Goal: Task Accomplishment & Management: Complete application form

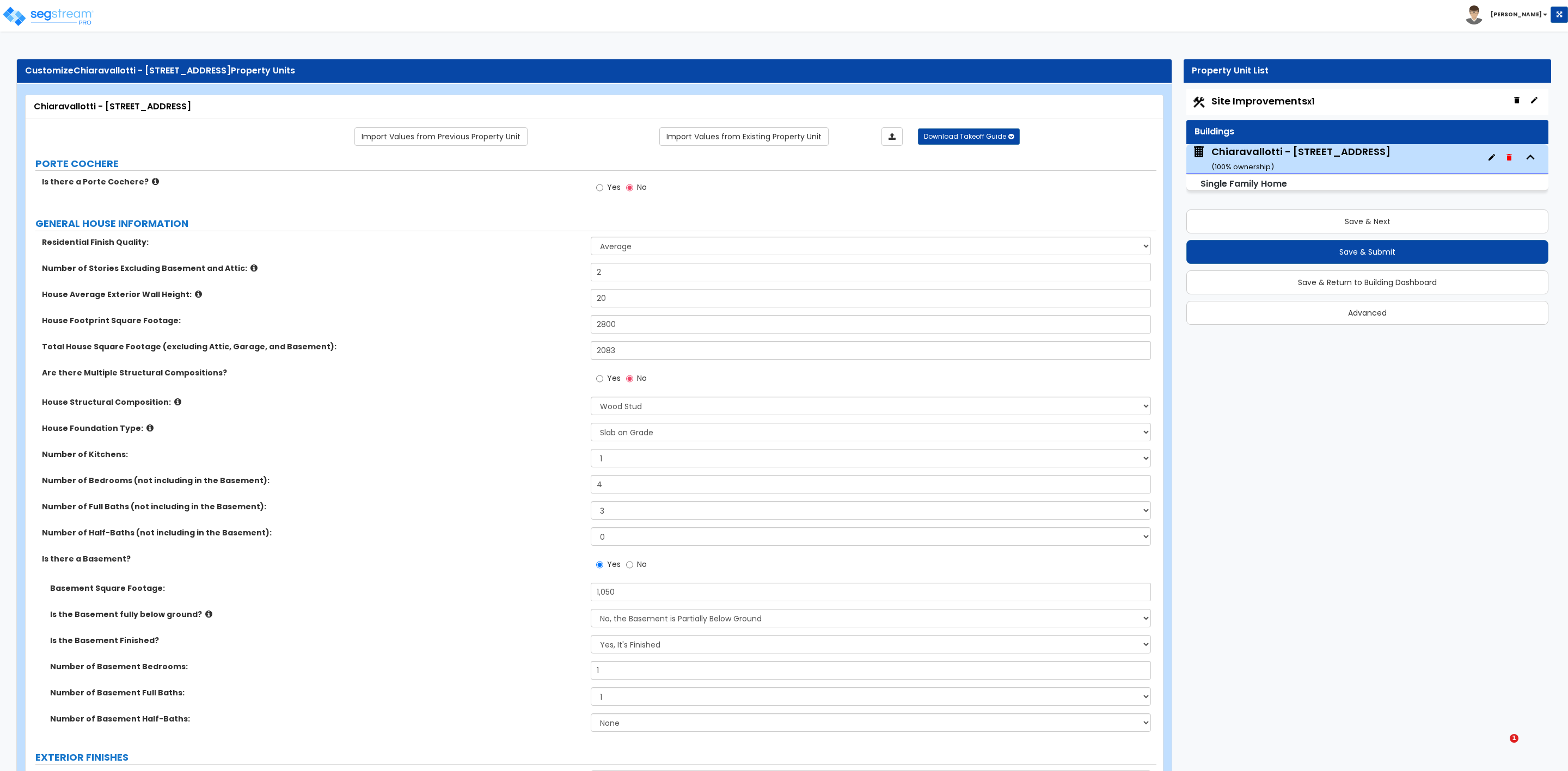
select select "1"
select select "7"
select select "3"
select select "1"
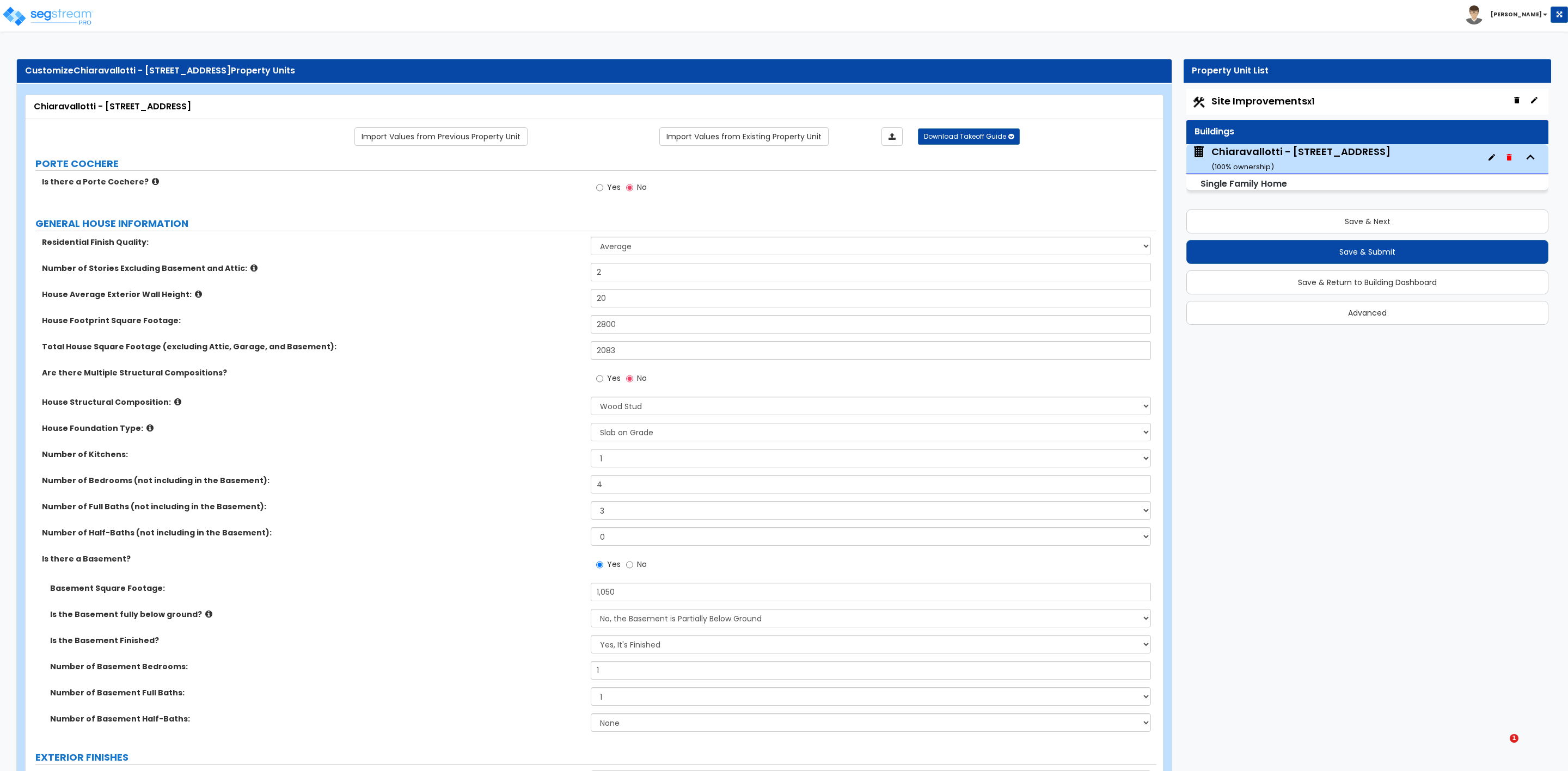
select select "1"
select select "2"
select select "3"
select select "4"
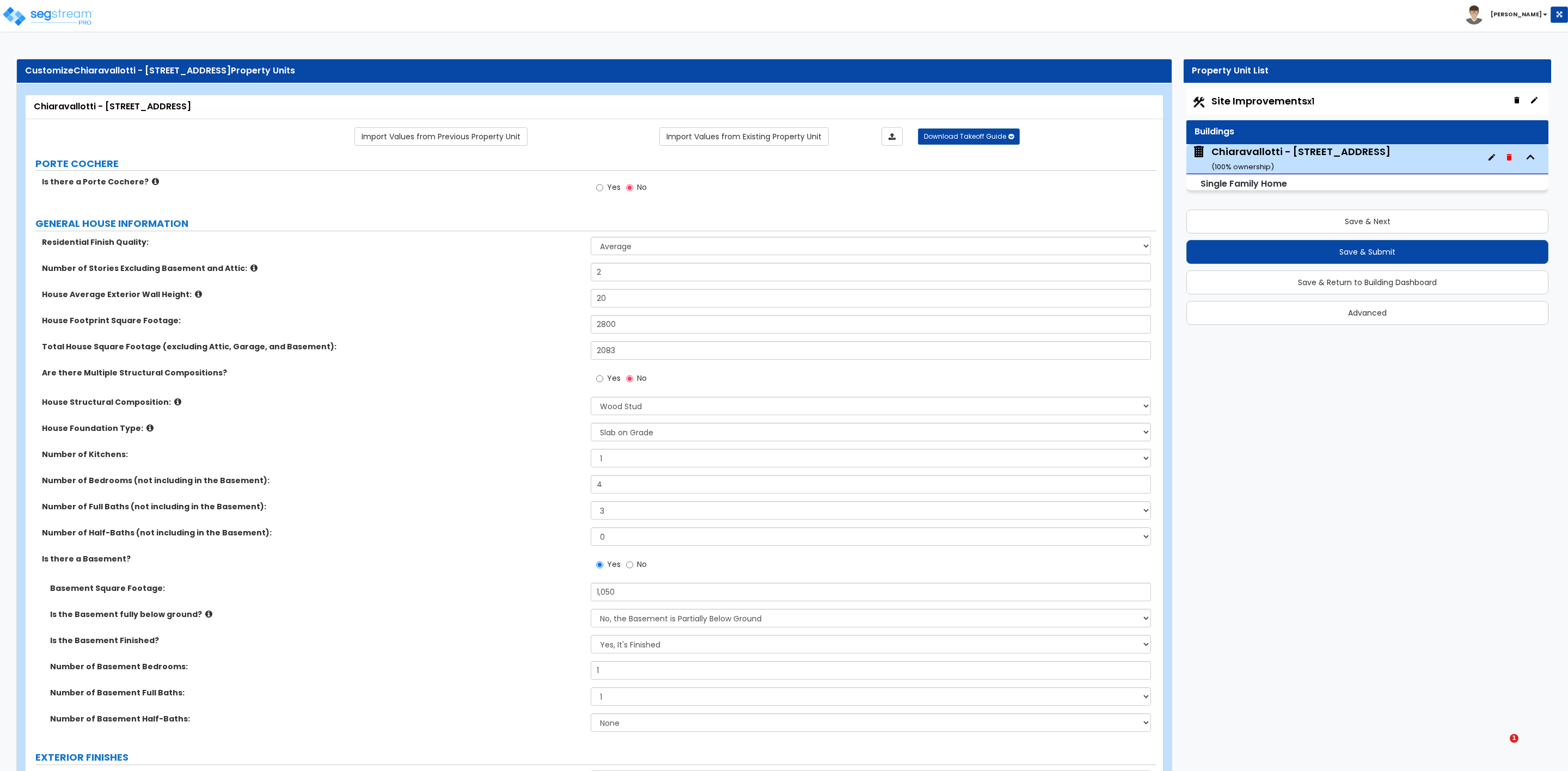
select select "1"
select select "2"
select select "1"
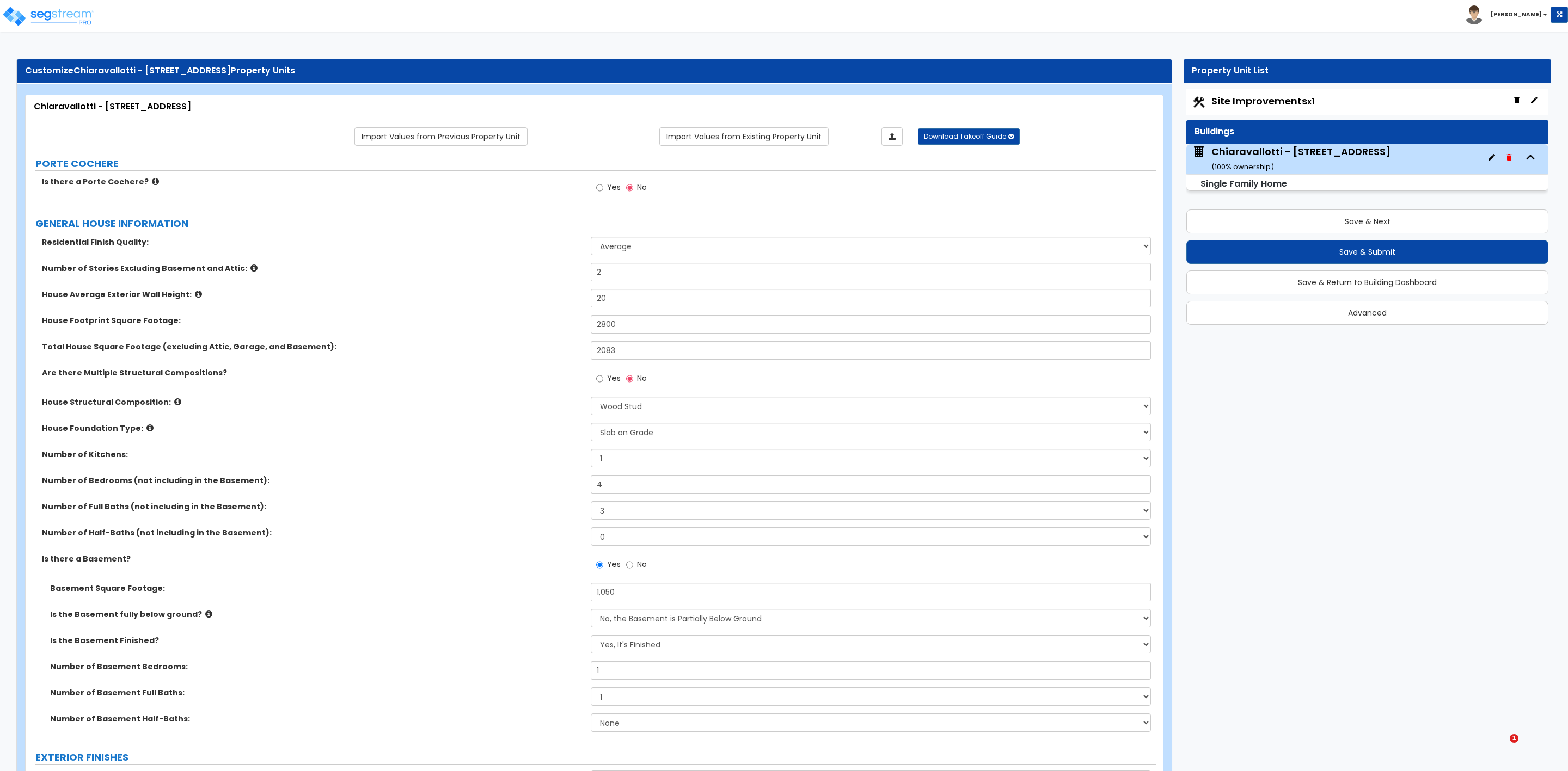
select select "1"
select select "2"
select select "1"
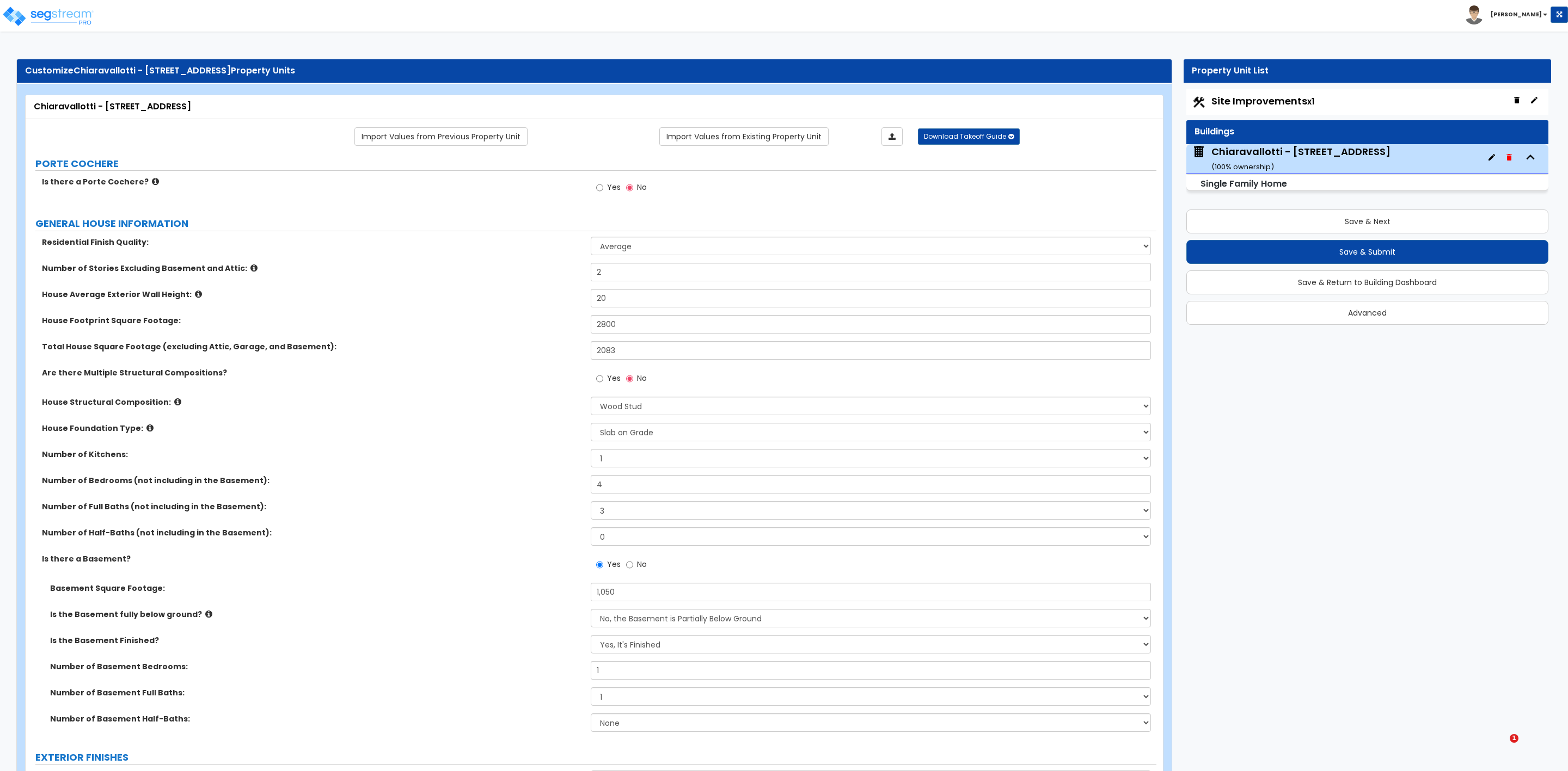
select select "1"
select select "4"
select select "1"
select select "2"
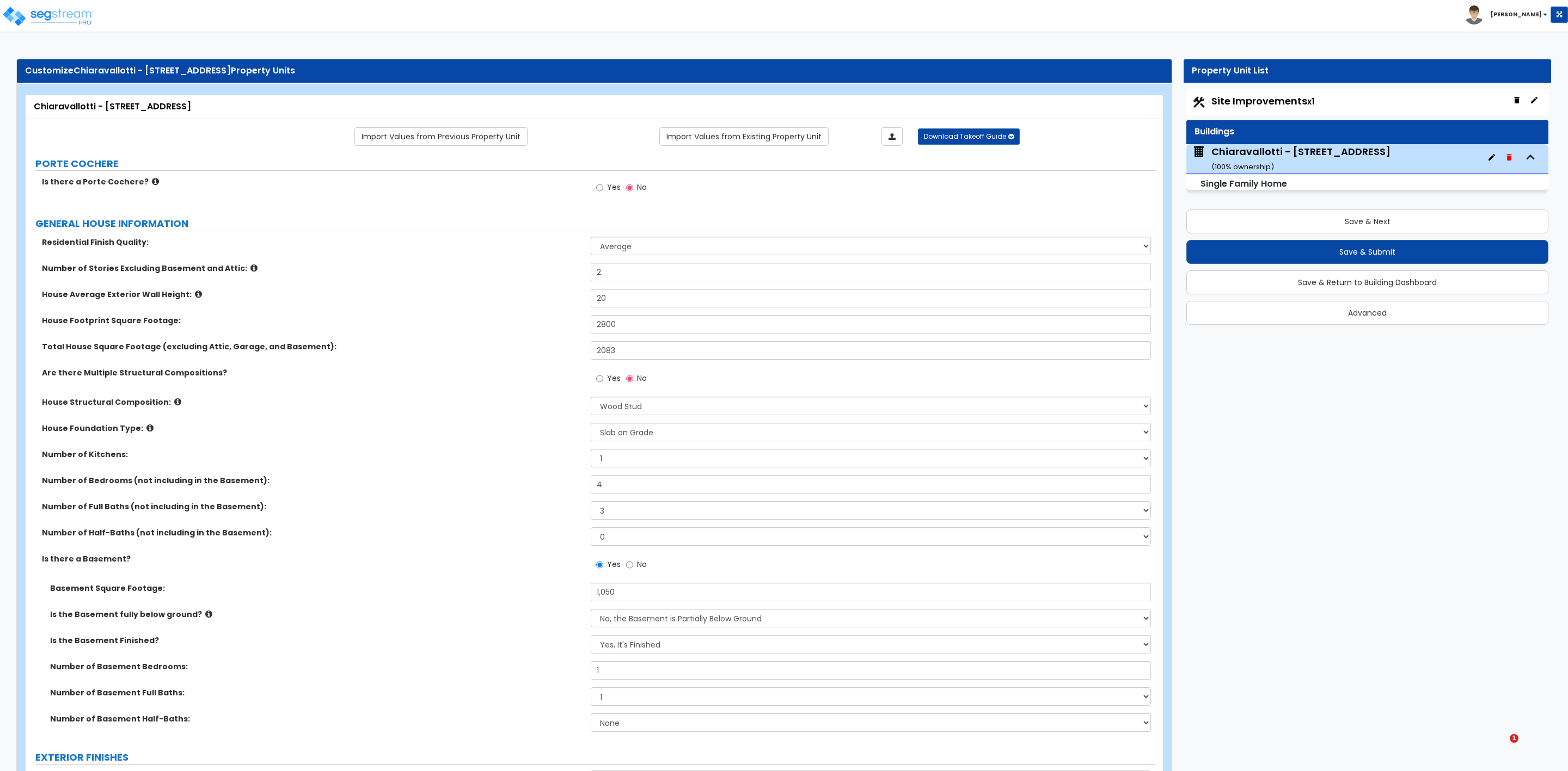
select select "2"
select select "1"
select select "2"
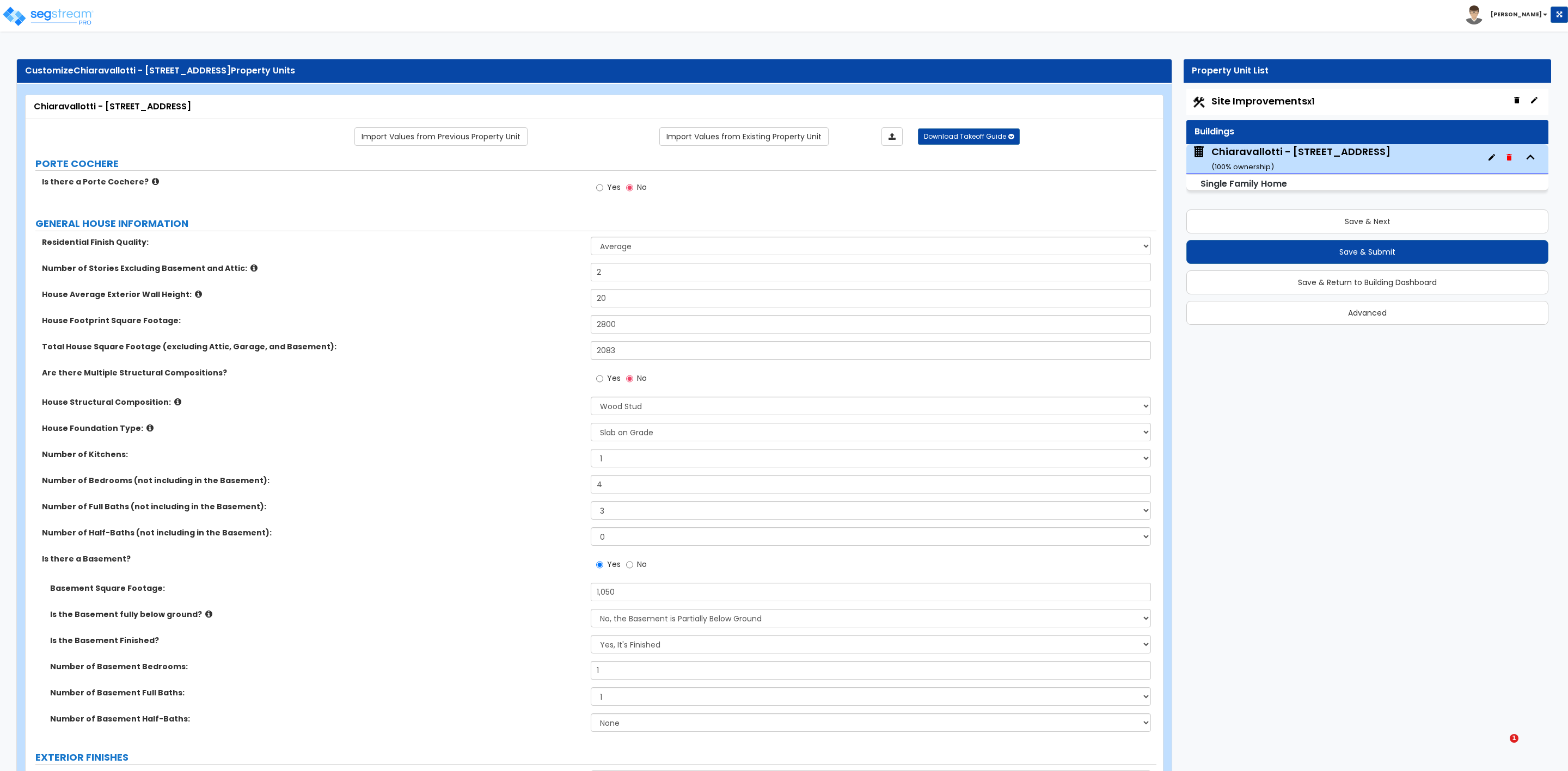
select select "2"
select select "1"
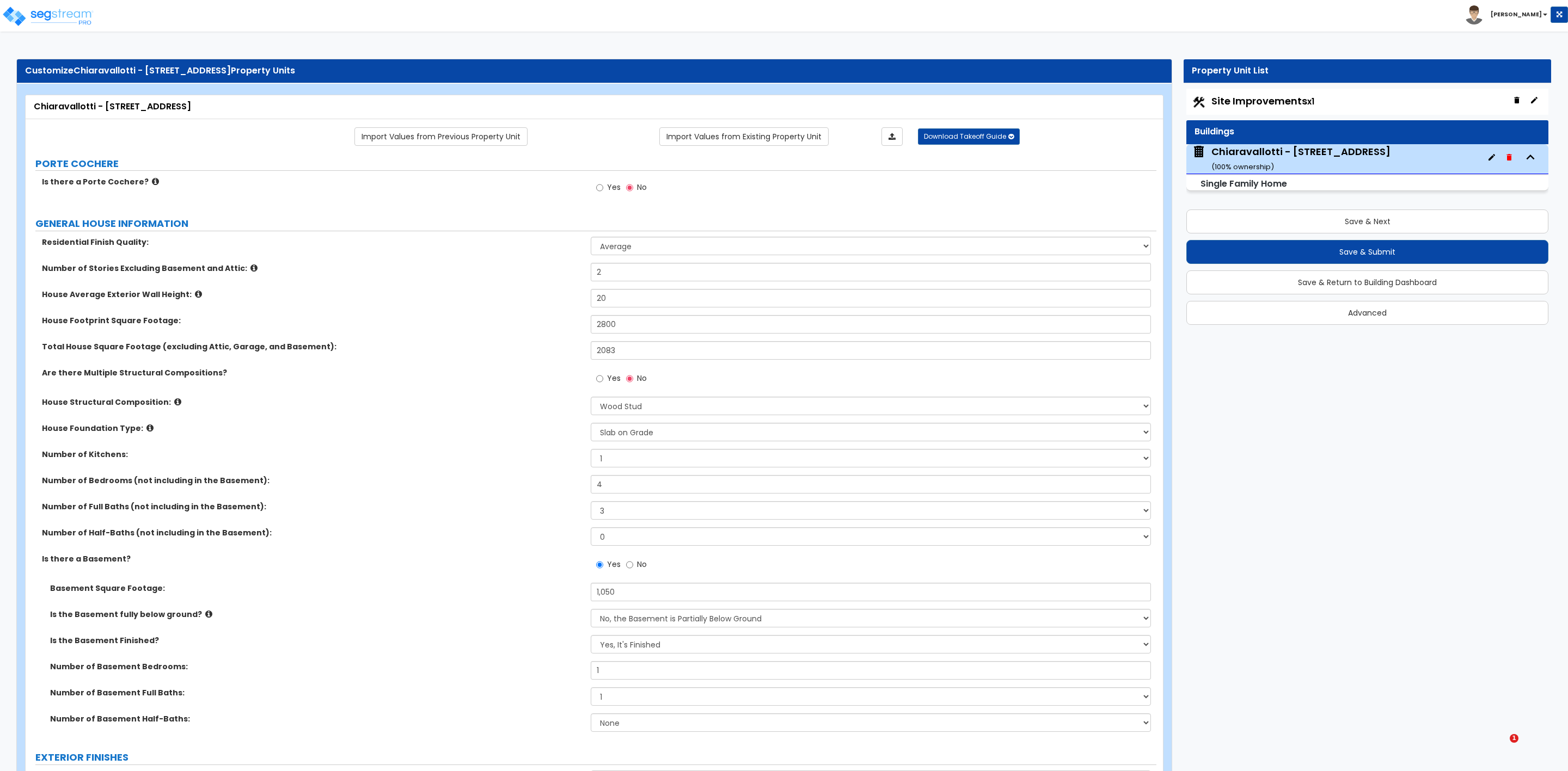
select select "2"
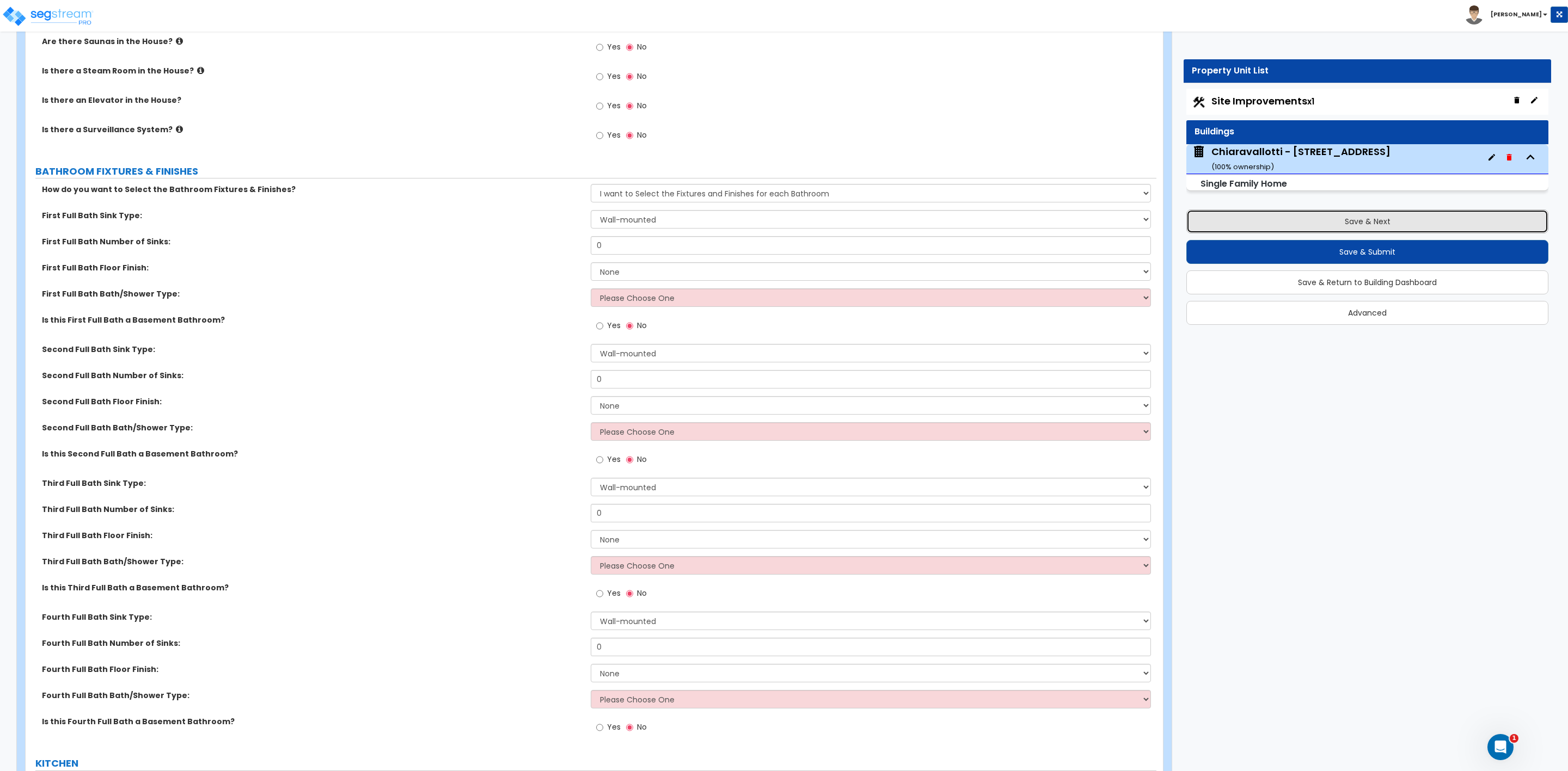
click at [1306, 224] on button "Save & Next" at bounding box center [1367, 221] width 362 height 24
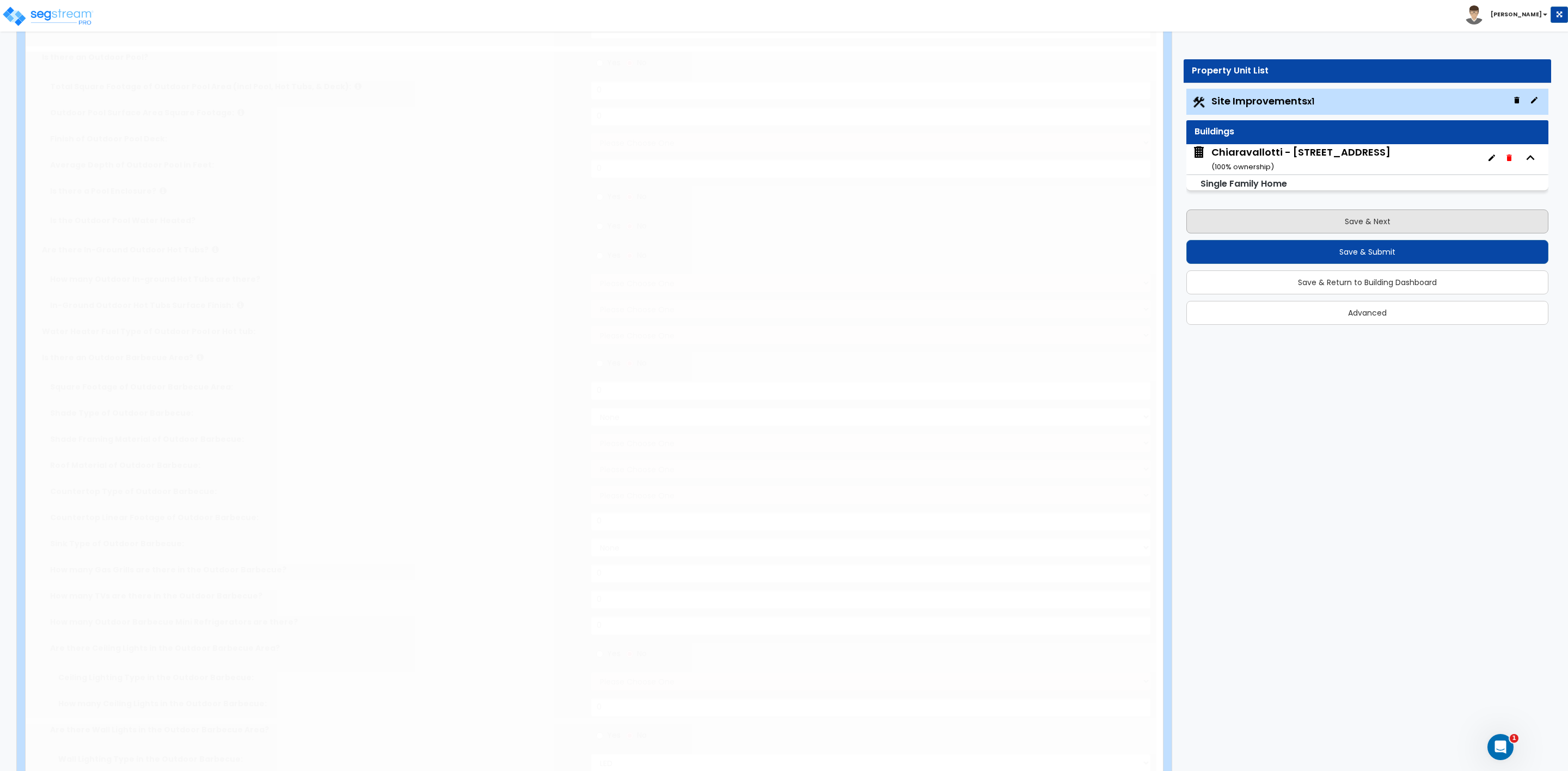
select select "2"
type input "24394"
select select "2"
type input "2000"
select select "2"
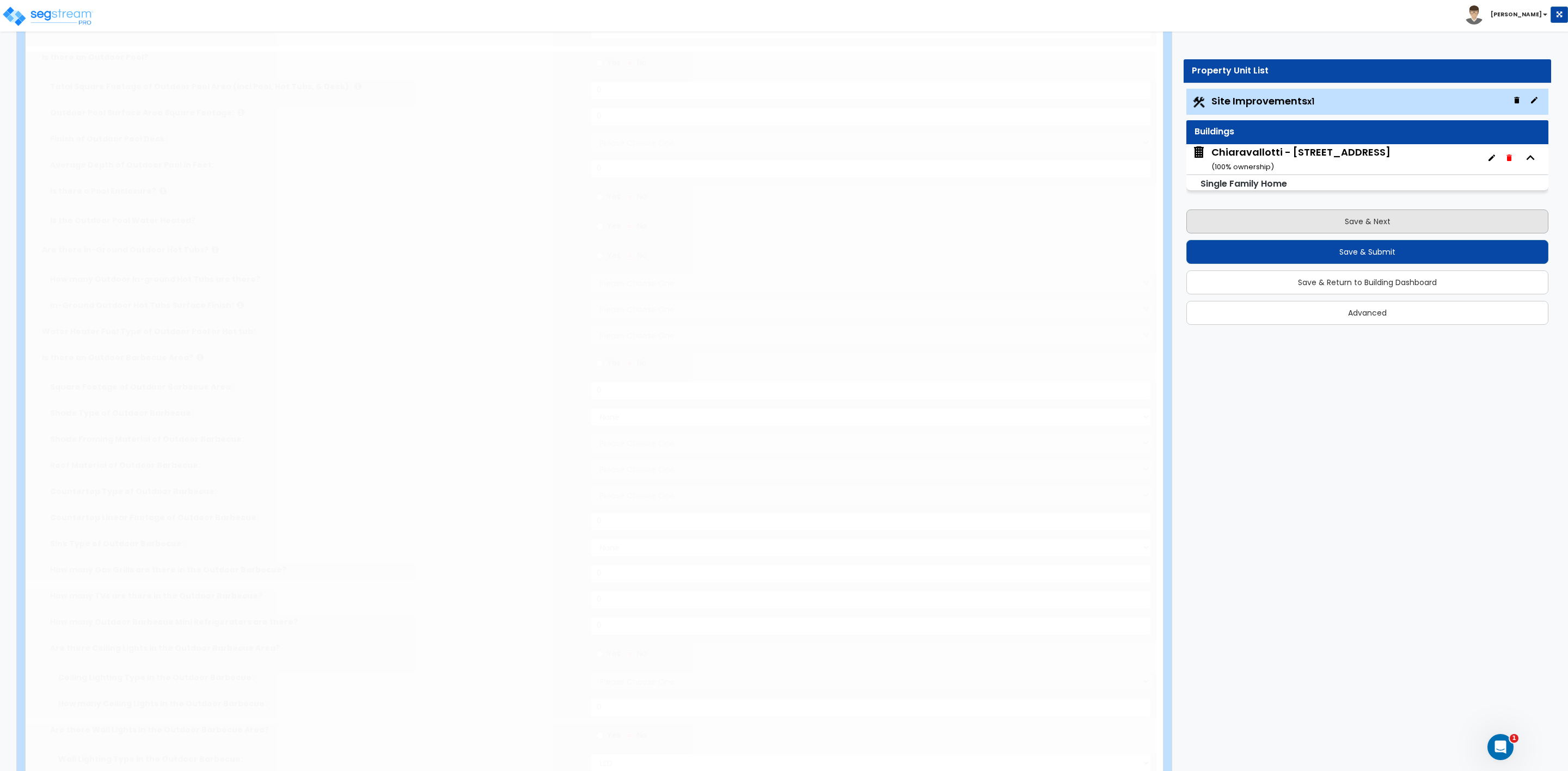
type input "460"
radio input "true"
select select "3"
type input "565"
radio input "true"
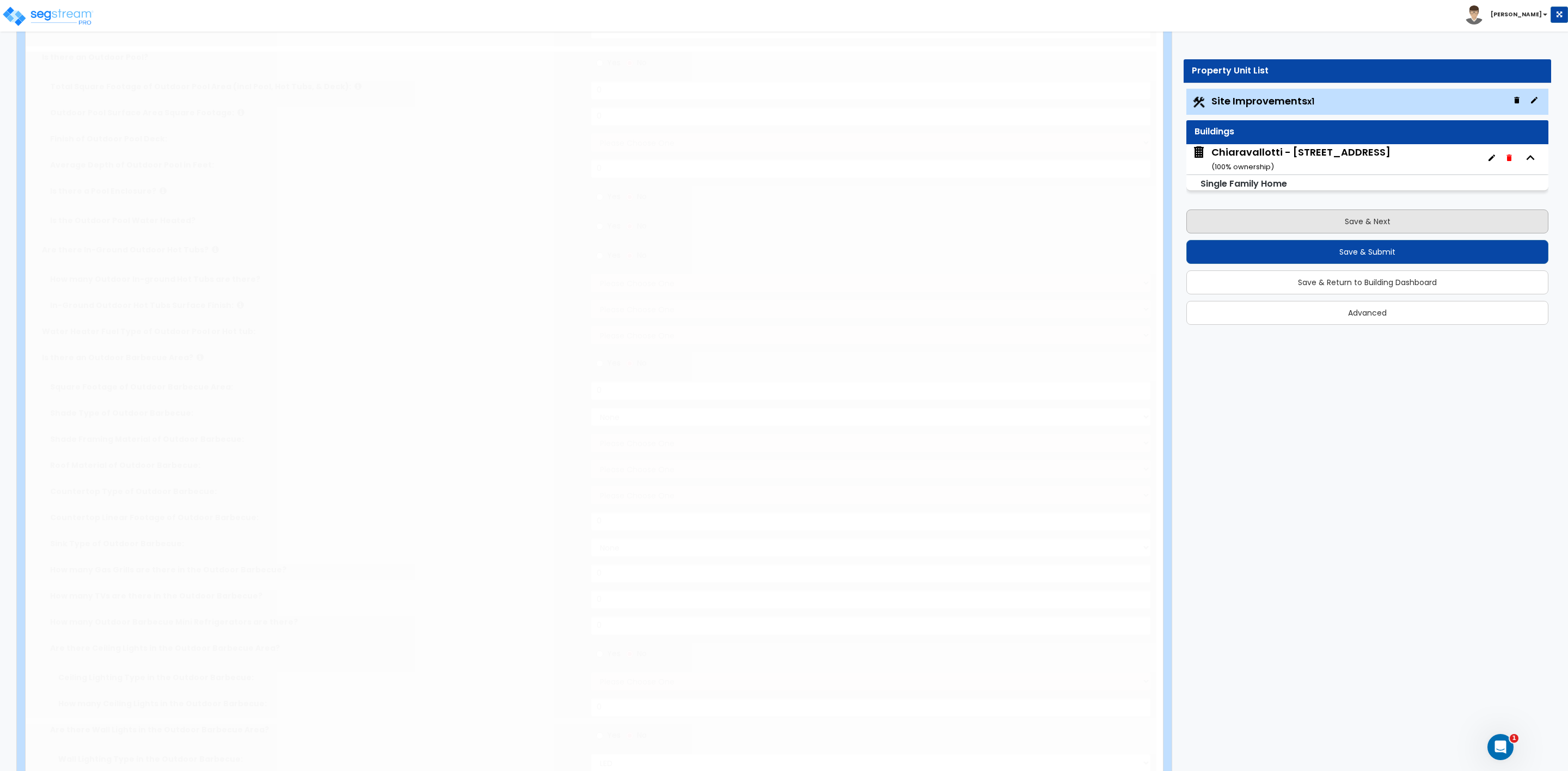
type input "4"
type input "16"
radio input "true"
select select "2"
type input "60"
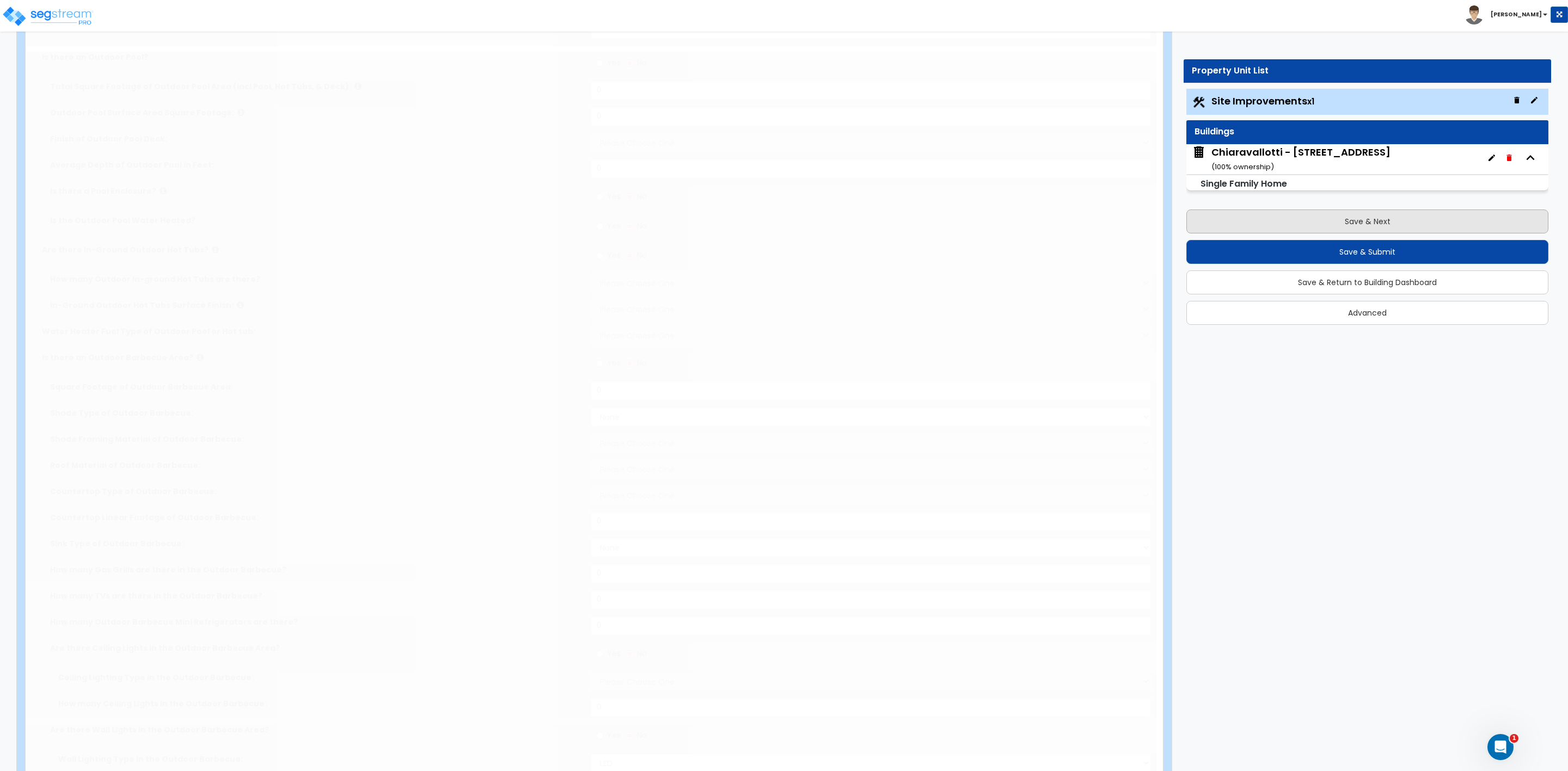
select select "1"
select select "3"
radio input "true"
type input "1100"
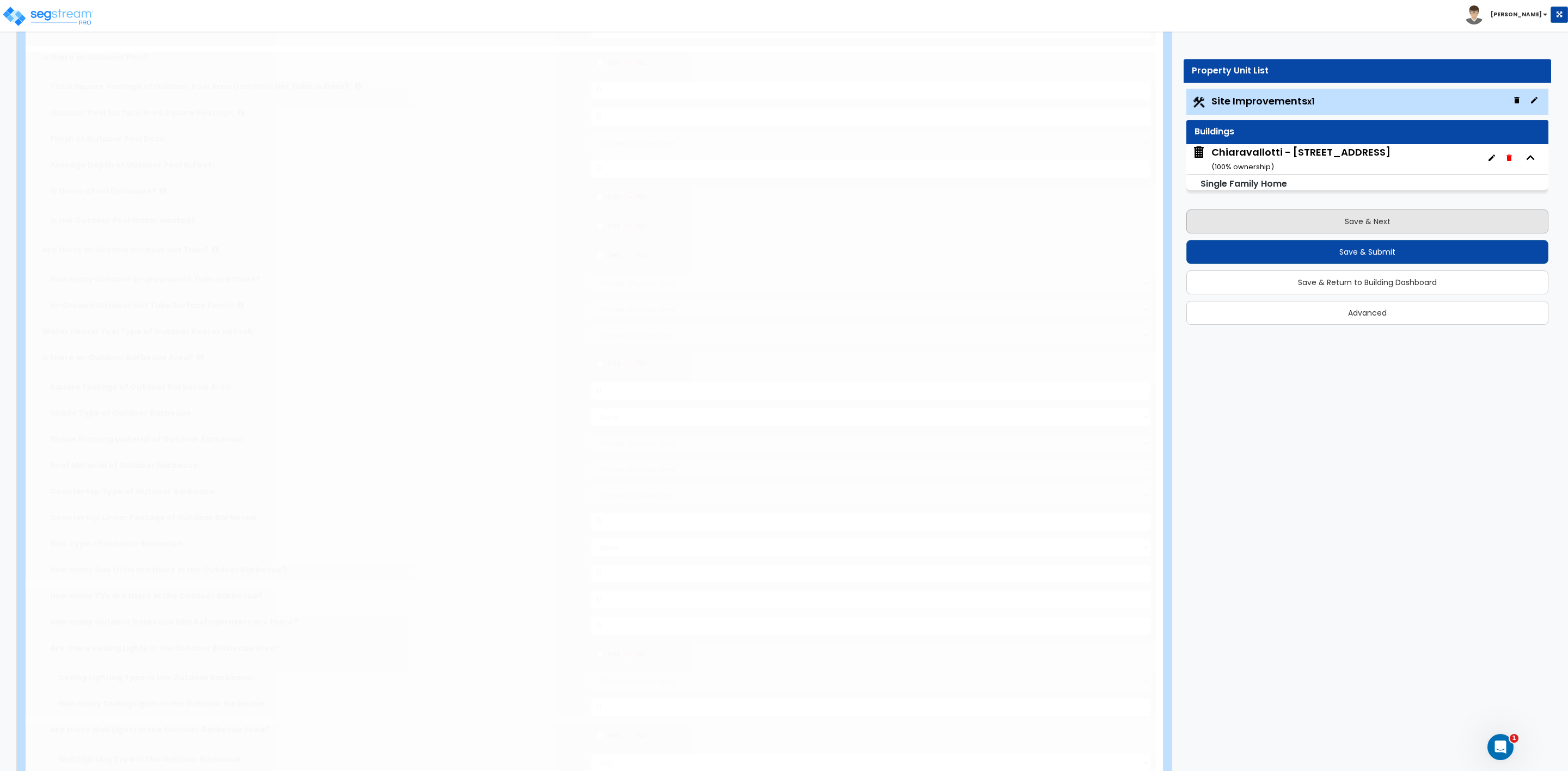
radio input "true"
type input "1175"
radio input "true"
type input "1"
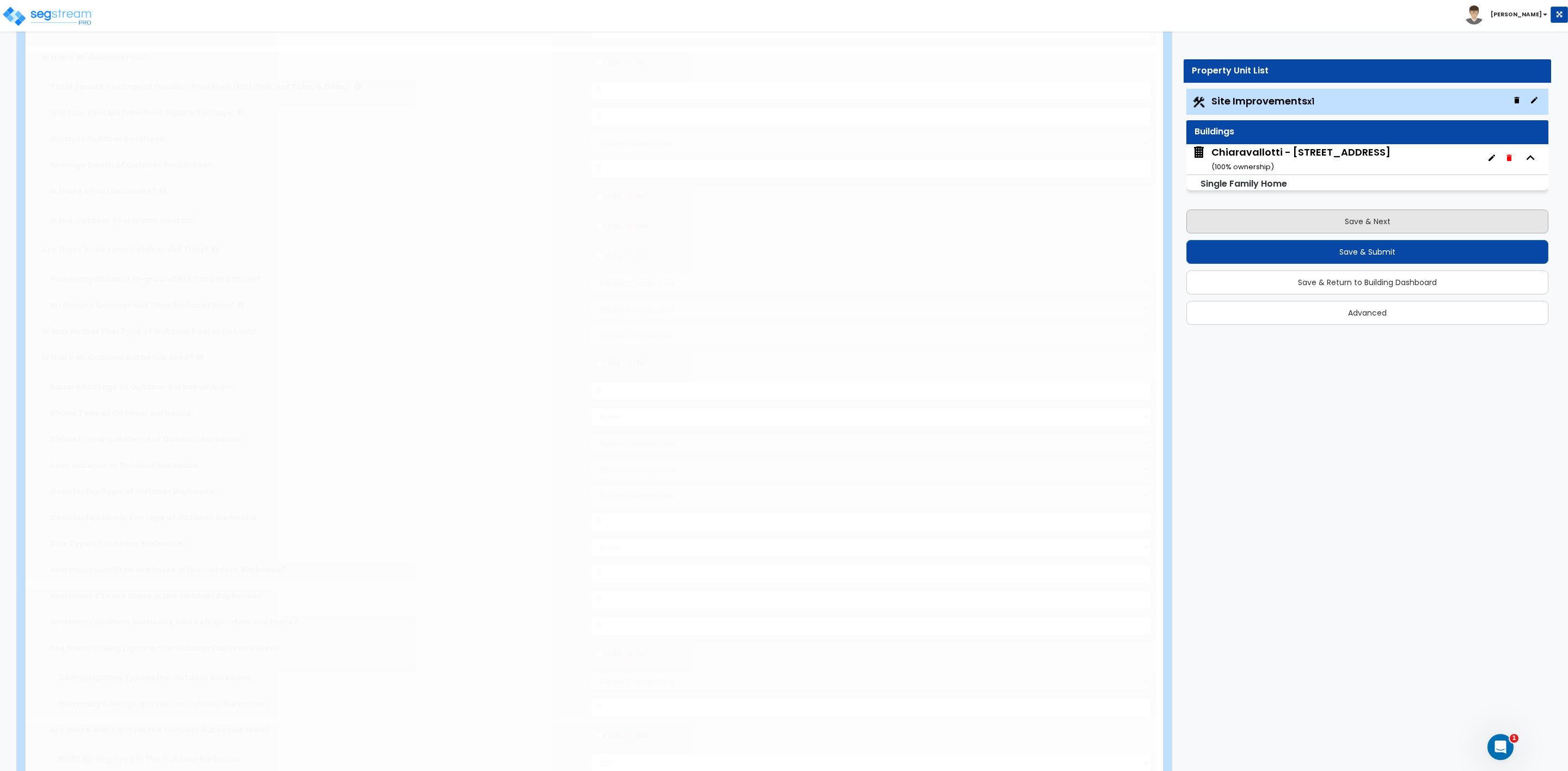
select select "1"
radio input "true"
select select "1"
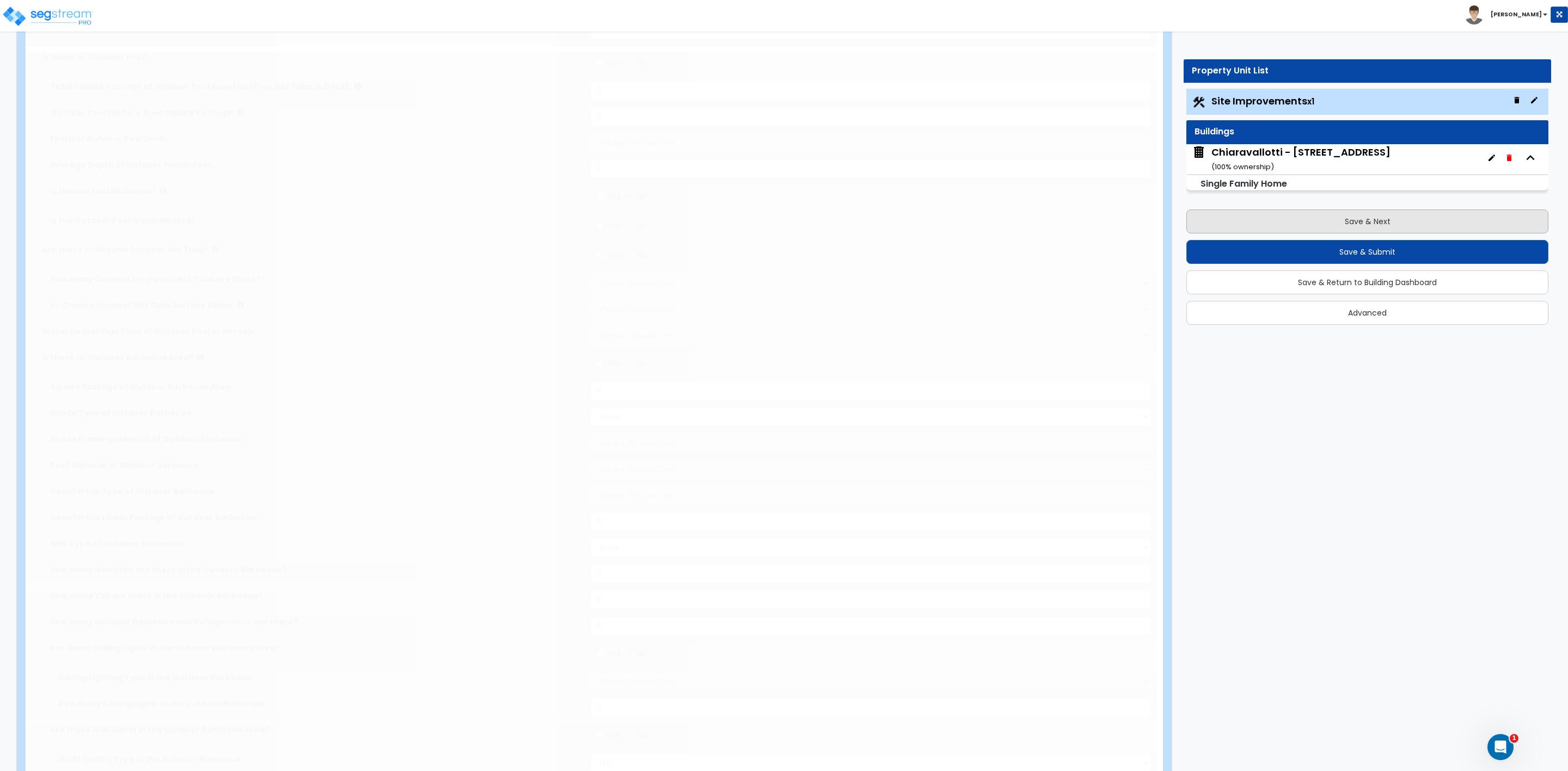
select select "1"
type input "210"
select select "1"
radio input "true"
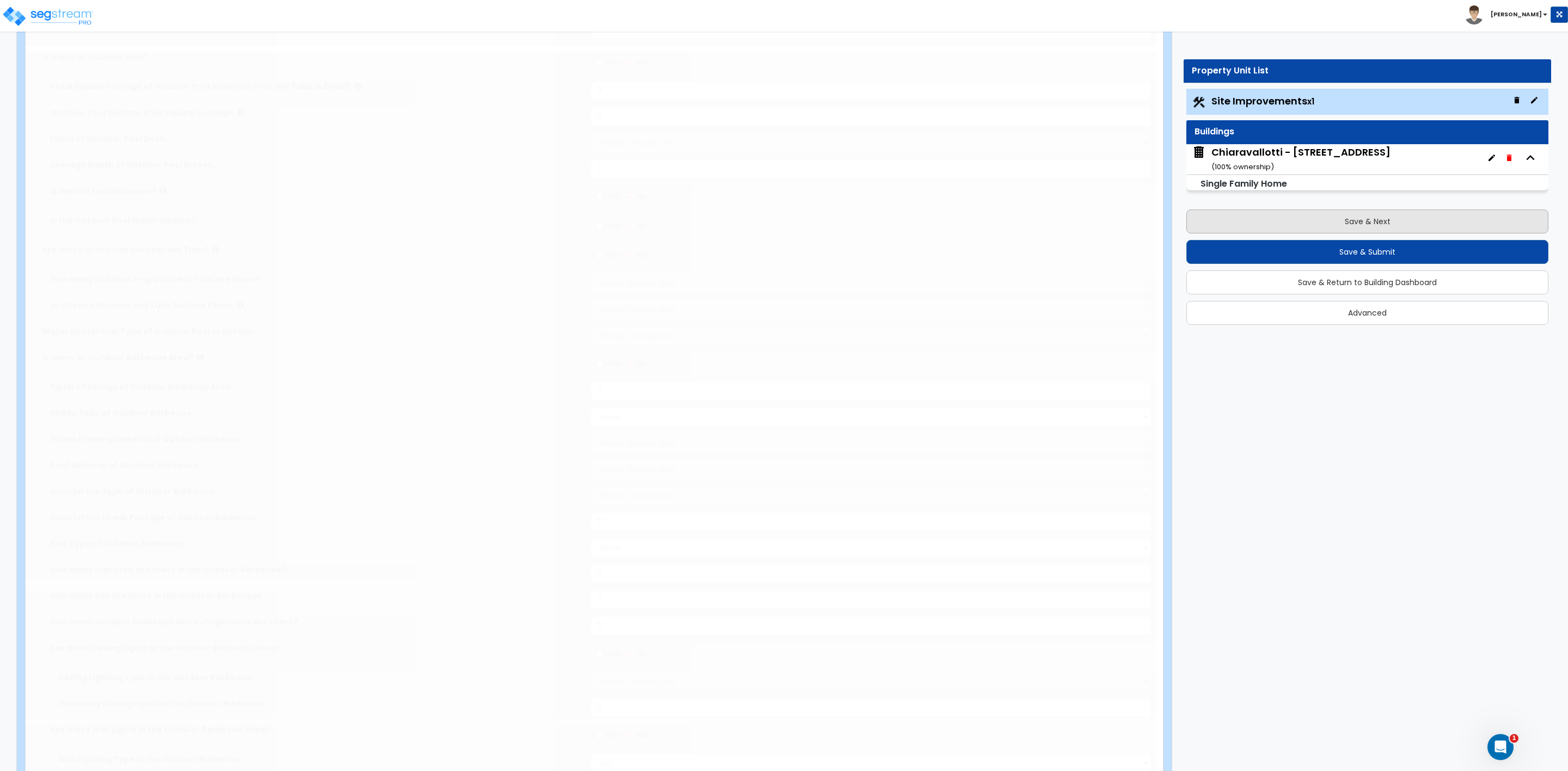
type input "220"
radio input "true"
select select "1"
select select "5"
type input "2"
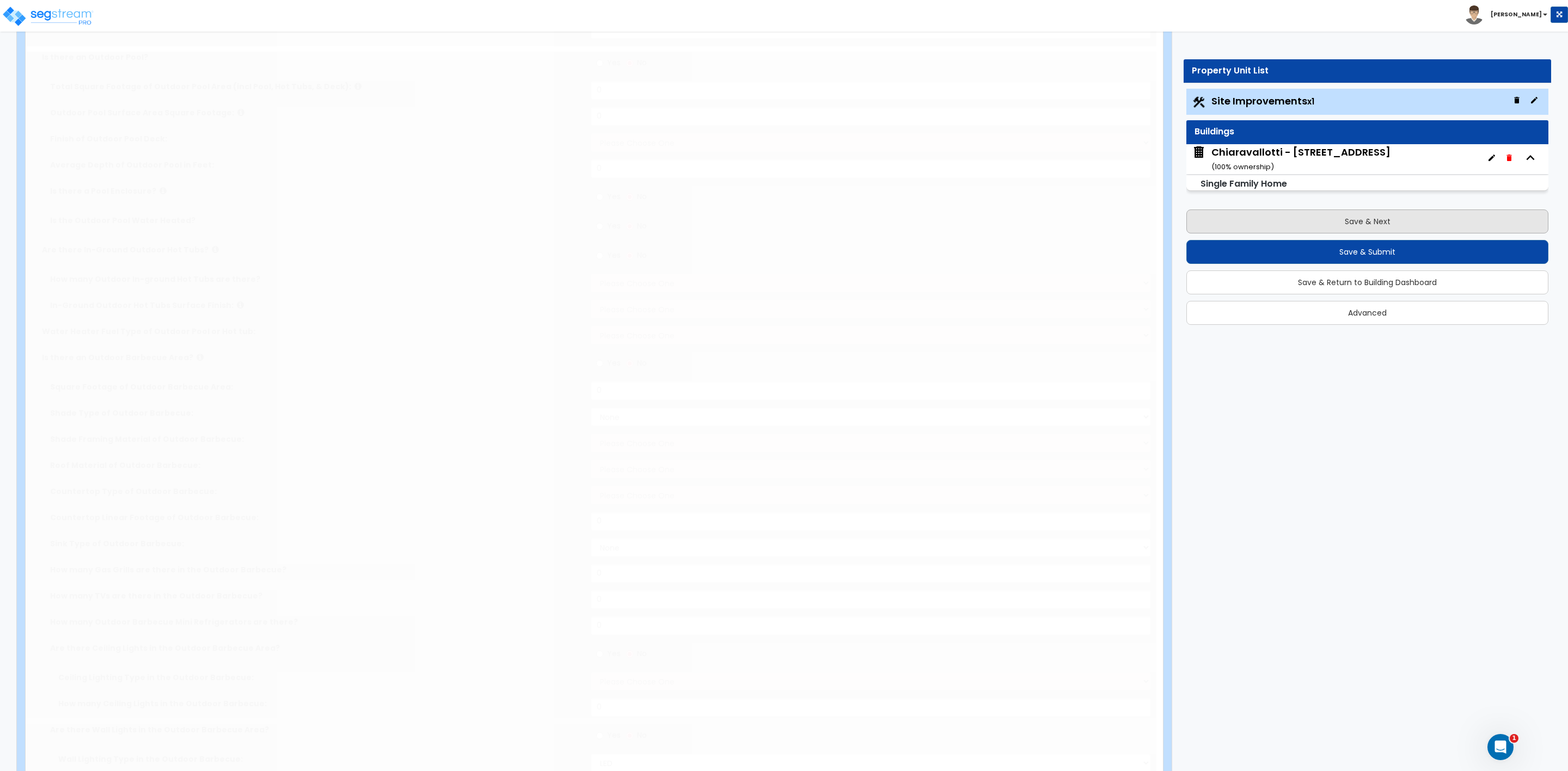
radio input "true"
type input "2"
type input "60"
radio input "true"
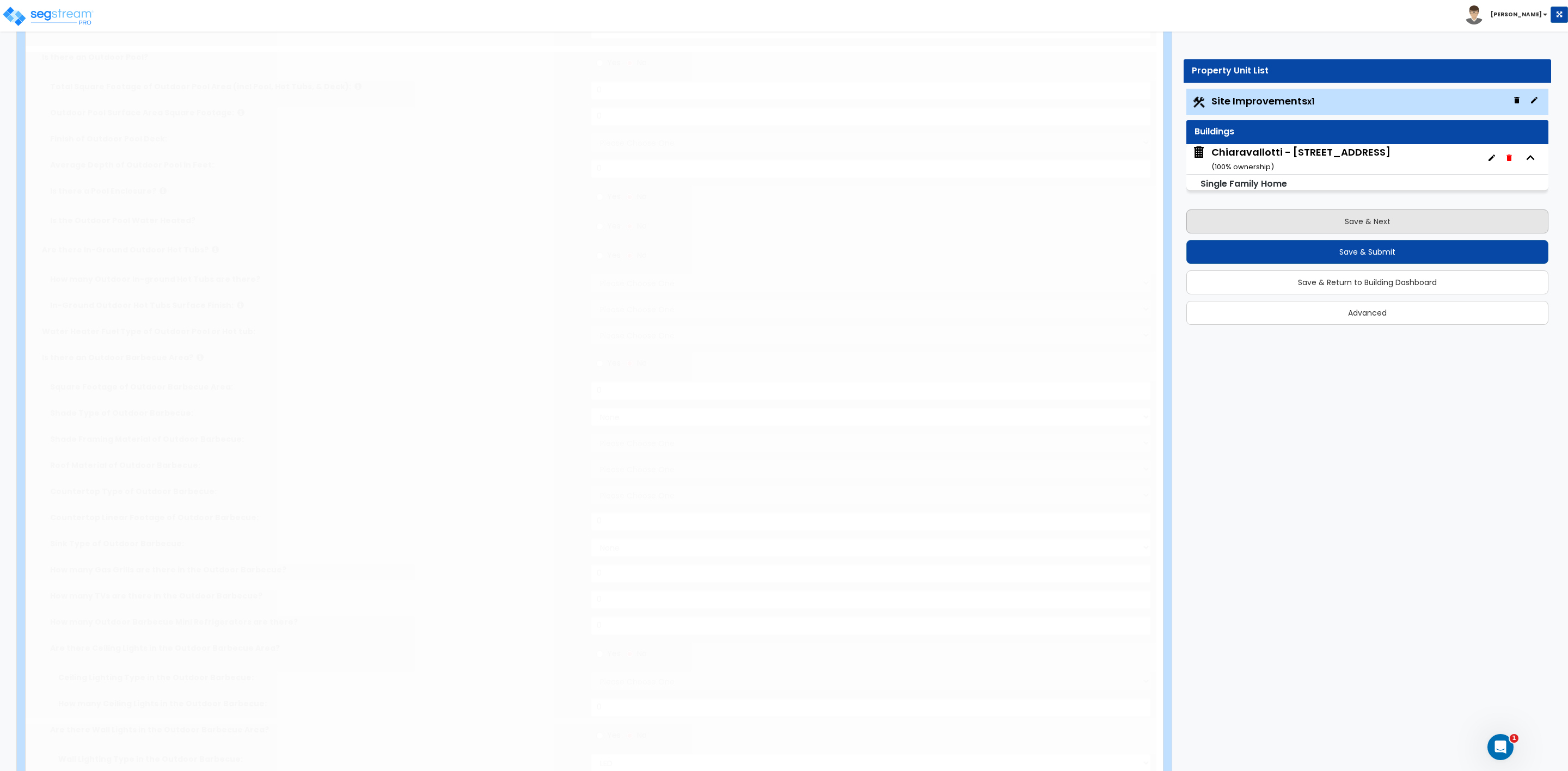
type input "80"
type input "1"
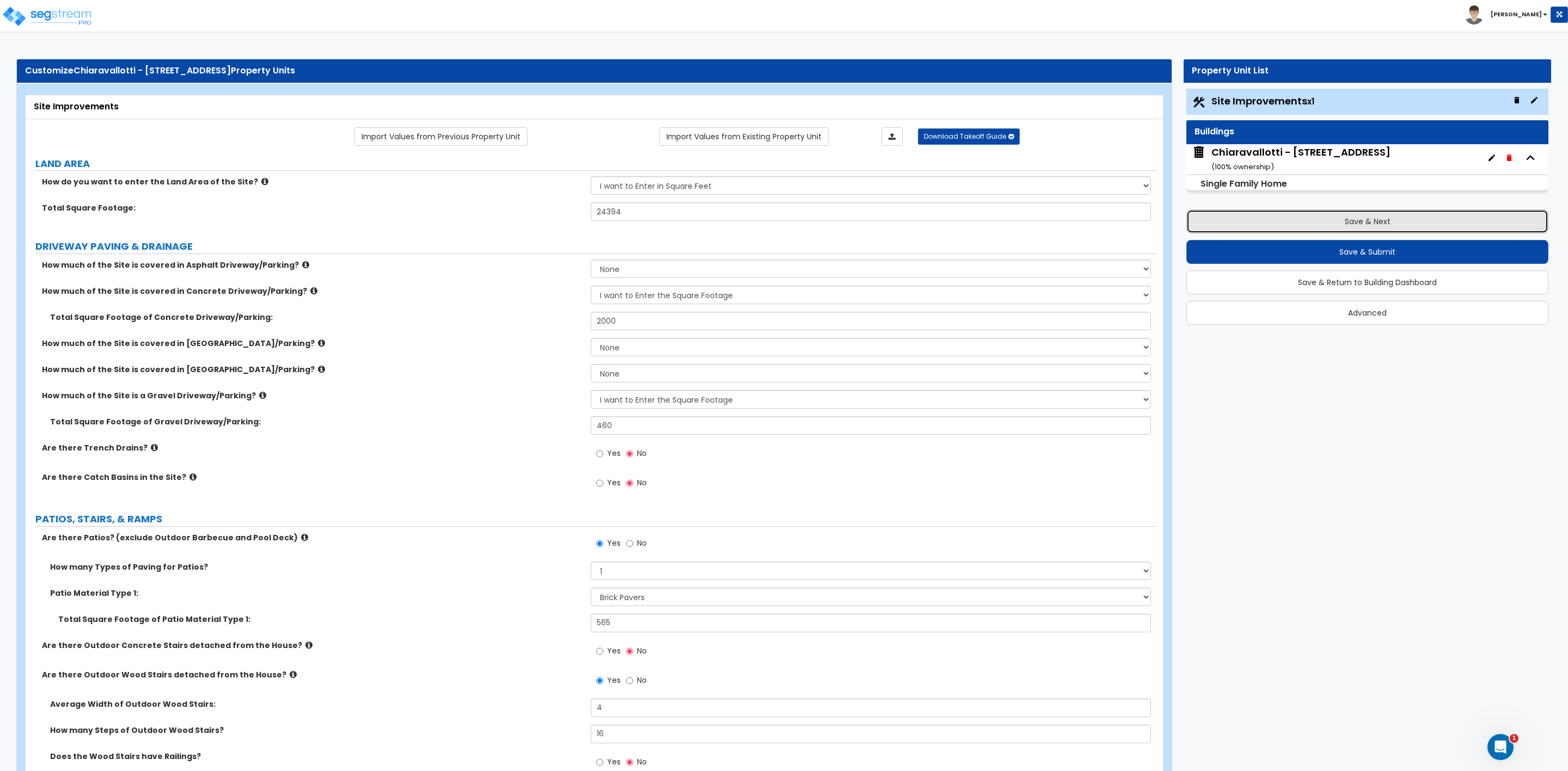
click at [1326, 221] on button "Save & Next" at bounding box center [1367, 221] width 362 height 24
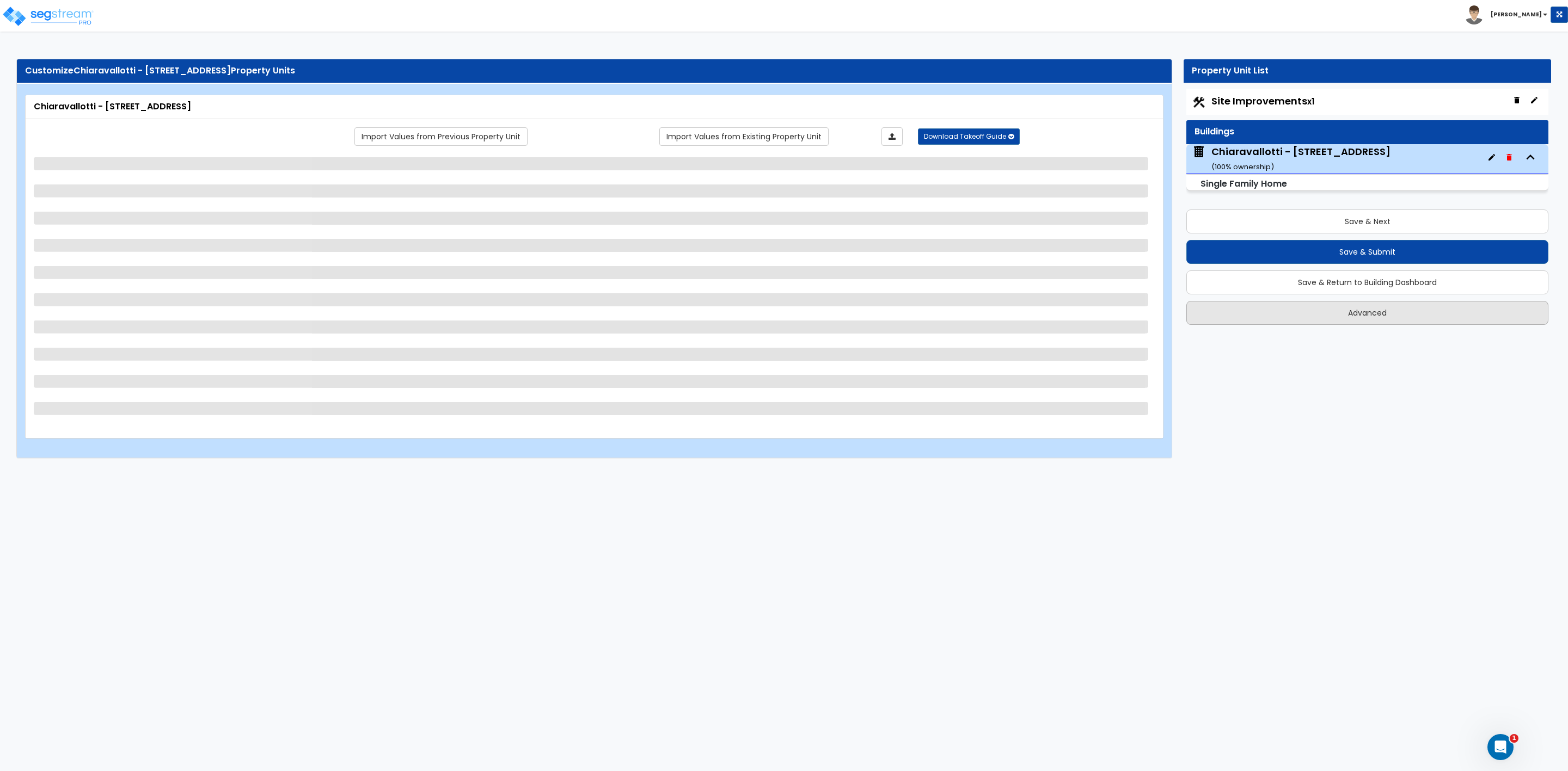
select select "1"
select select "7"
select select "3"
select select "1"
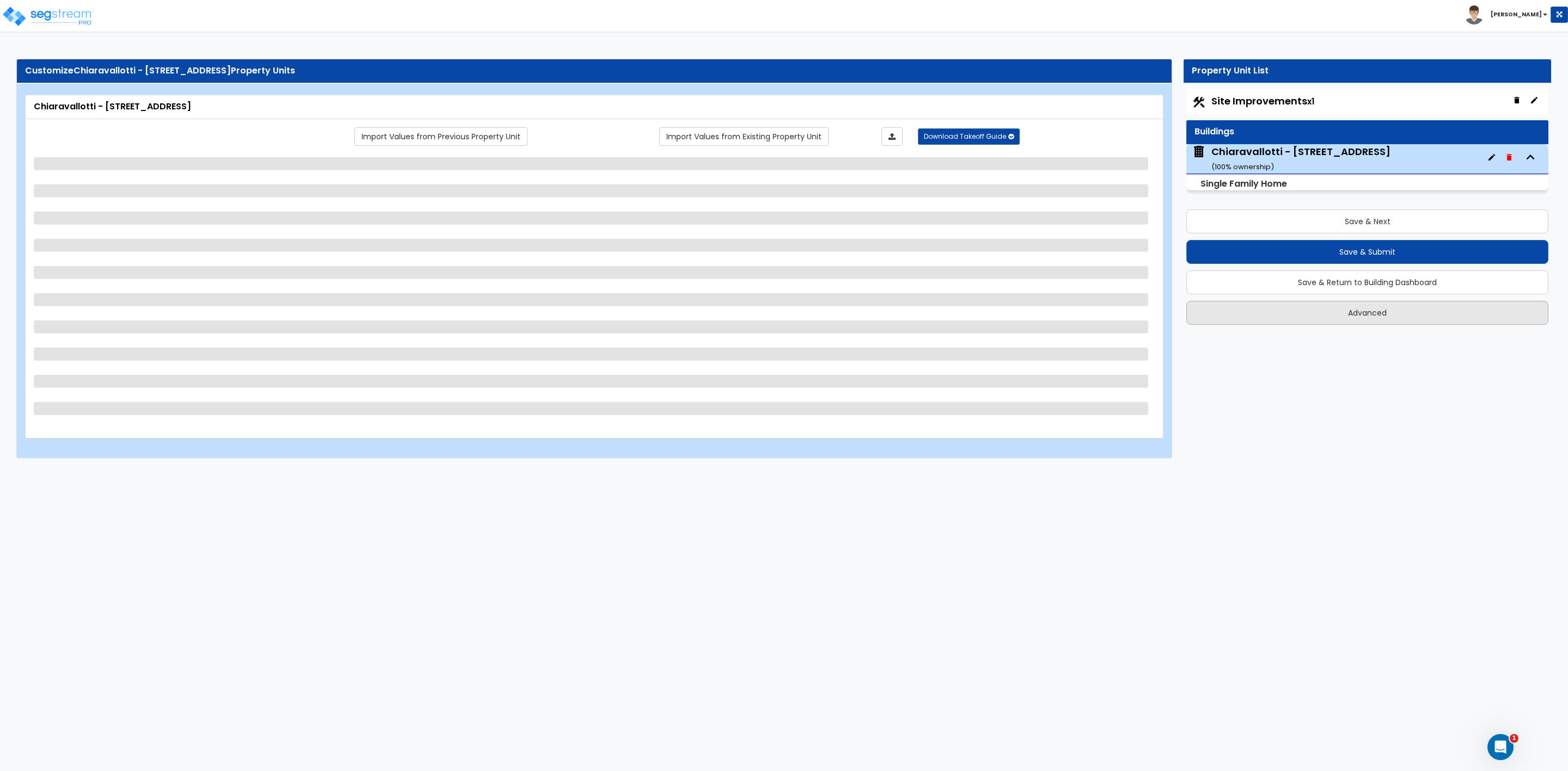
select select "1"
select select "2"
select select "3"
select select "4"
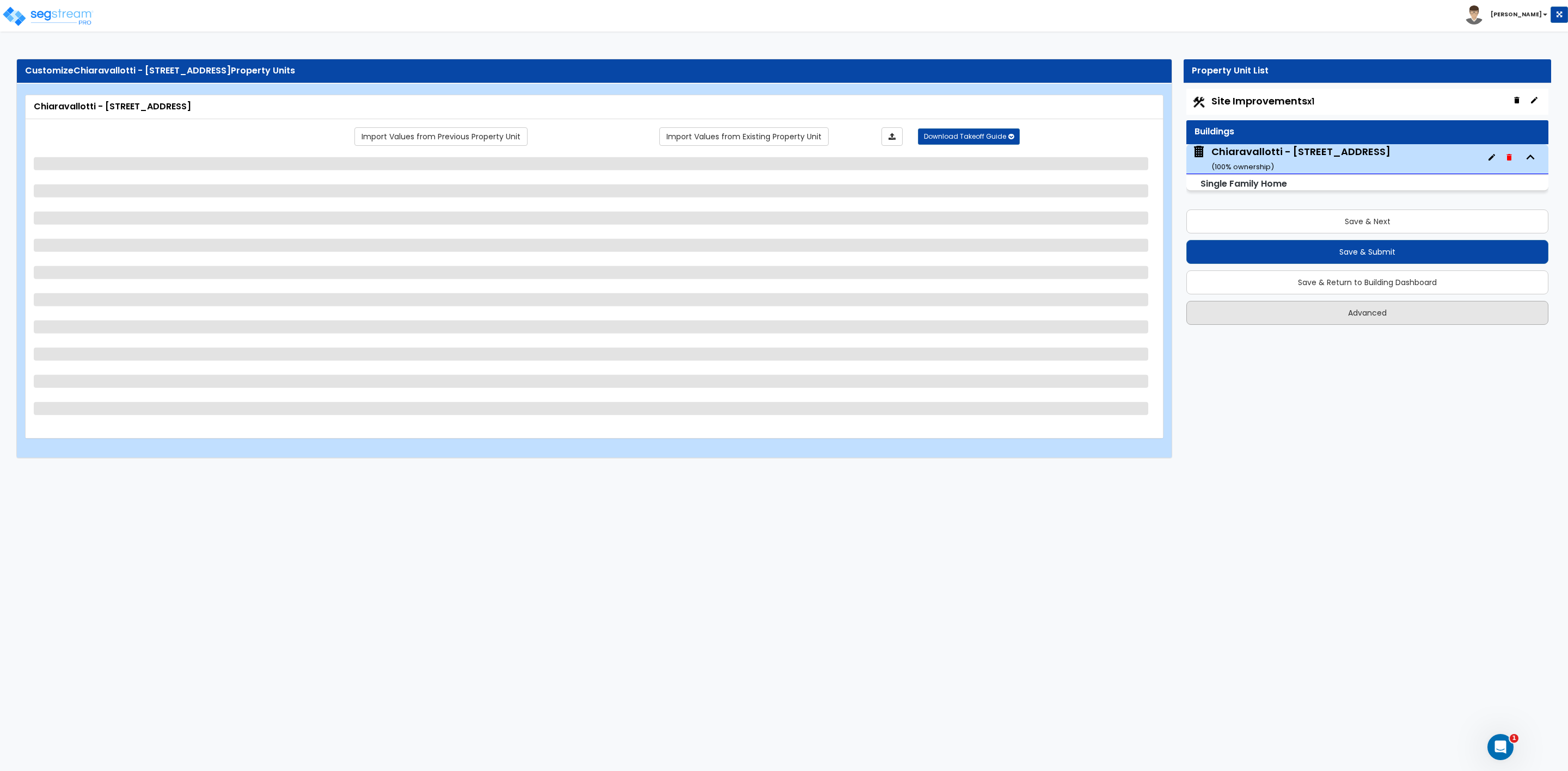
select select "1"
select select "2"
select select "1"
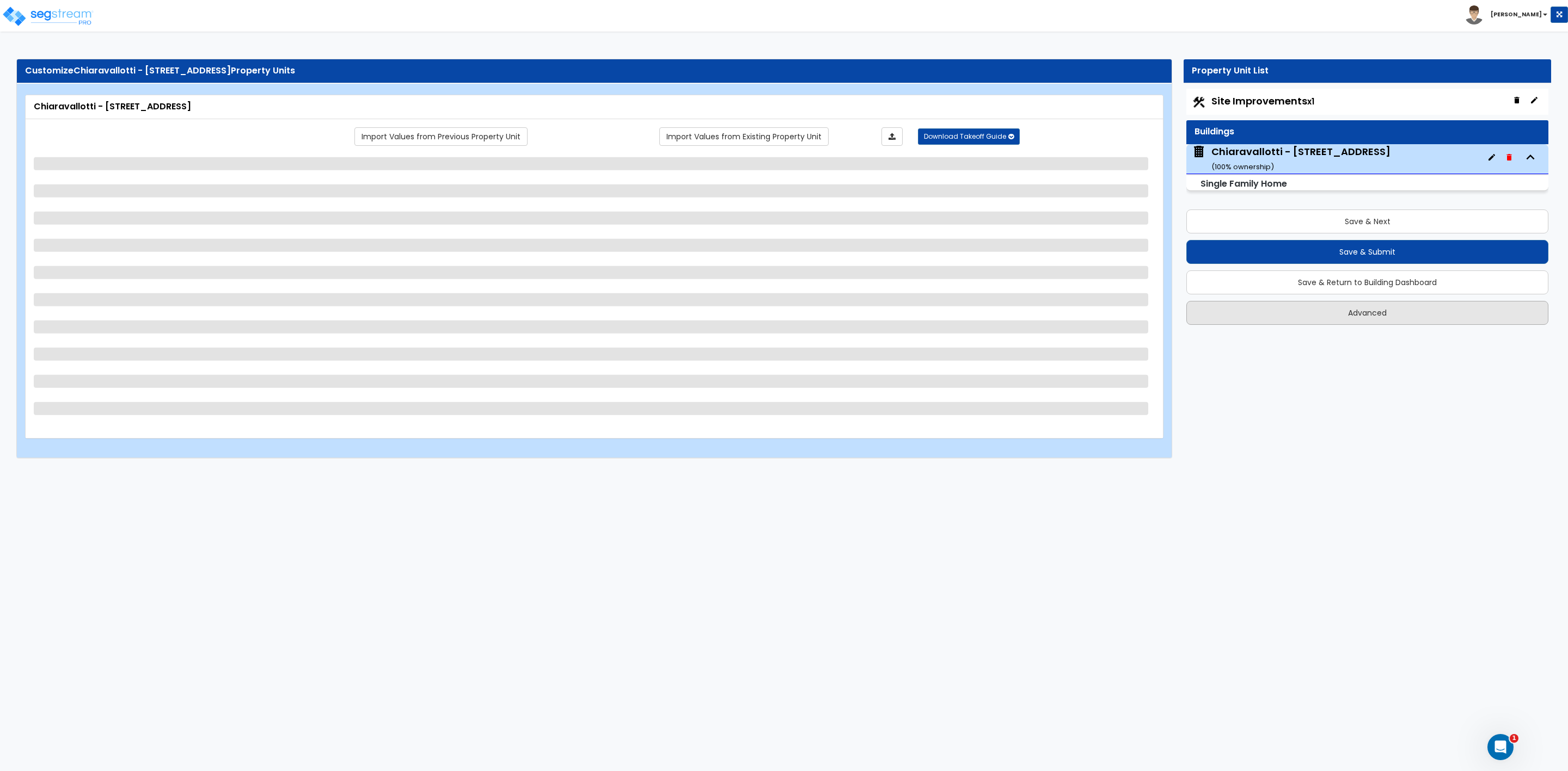
select select "1"
select select "4"
select select "1"
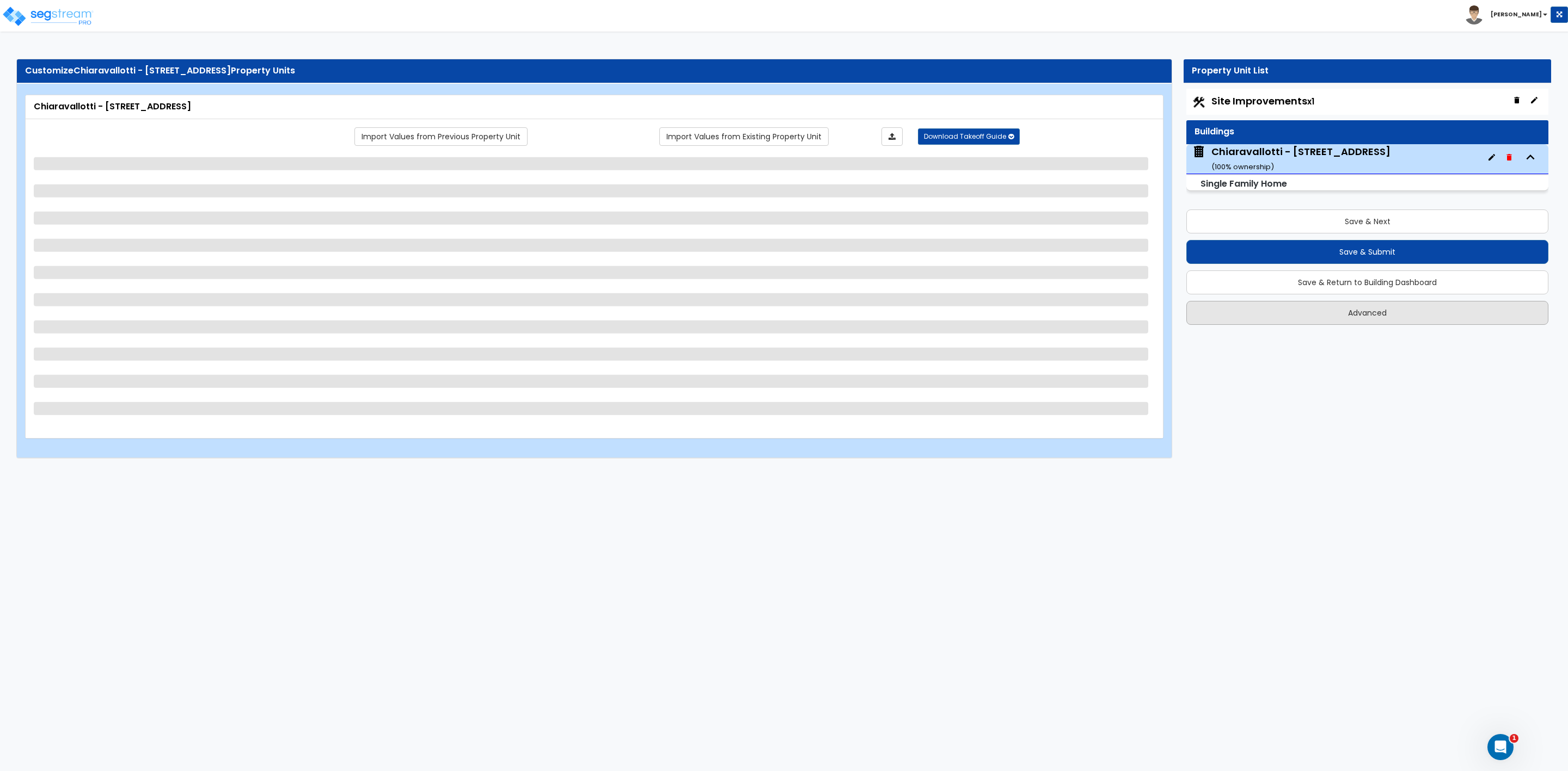
select select "2"
select select "1"
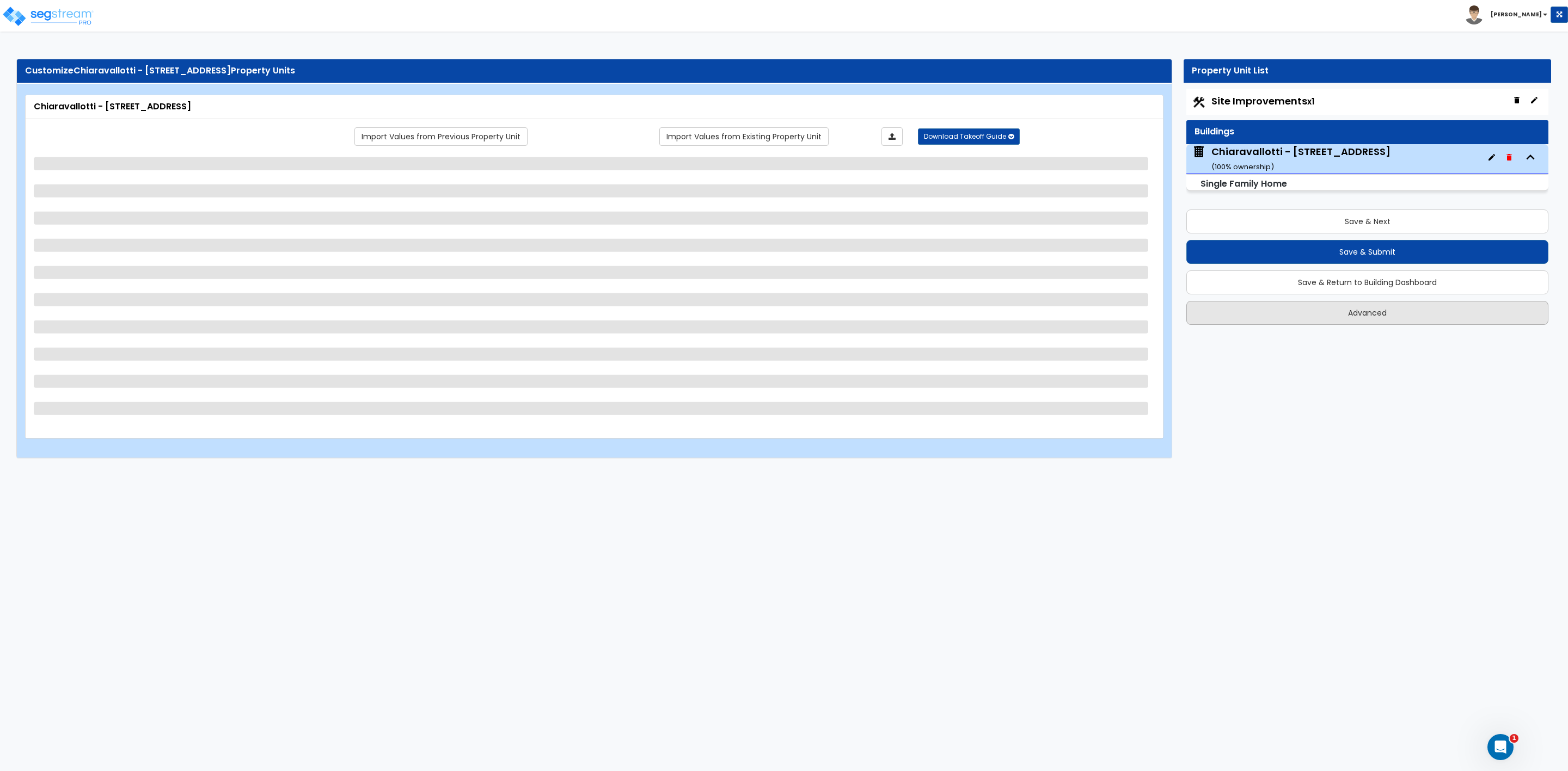
select select "1"
select select "2"
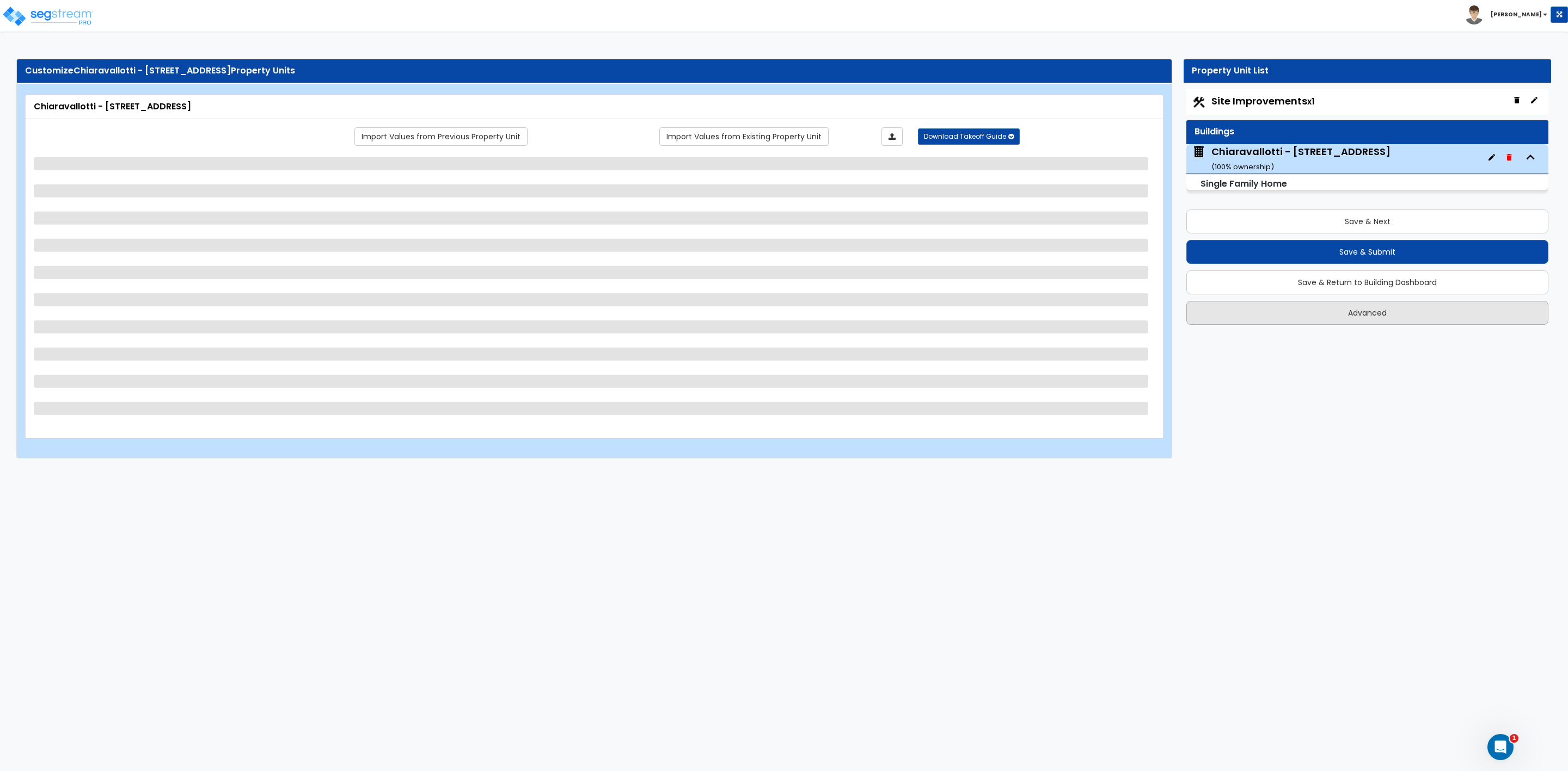
select select "1"
select select "2"
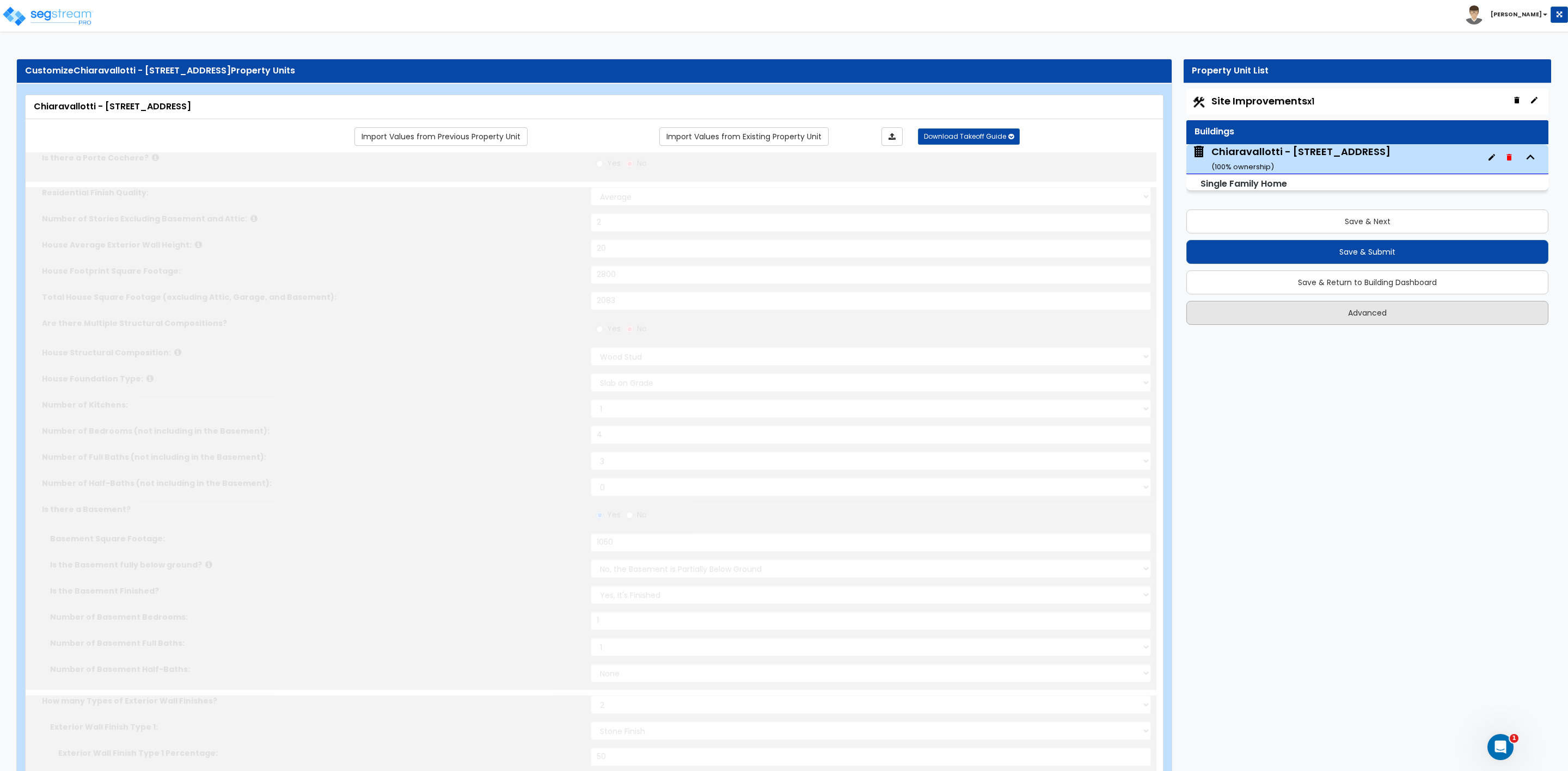
radio input "true"
select select "1"
select select "2"
type input "1"
select select "2"
